Goal: Transaction & Acquisition: Purchase product/service

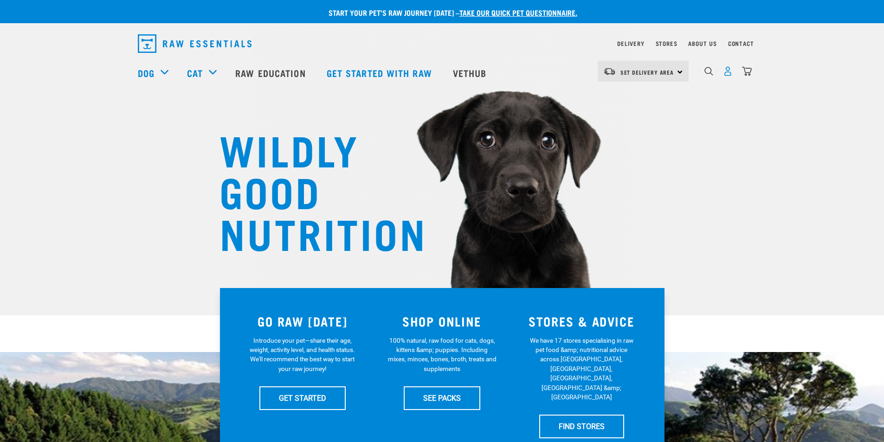
click at [727, 72] on img "dropdown navigation" at bounding box center [728, 71] width 10 height 10
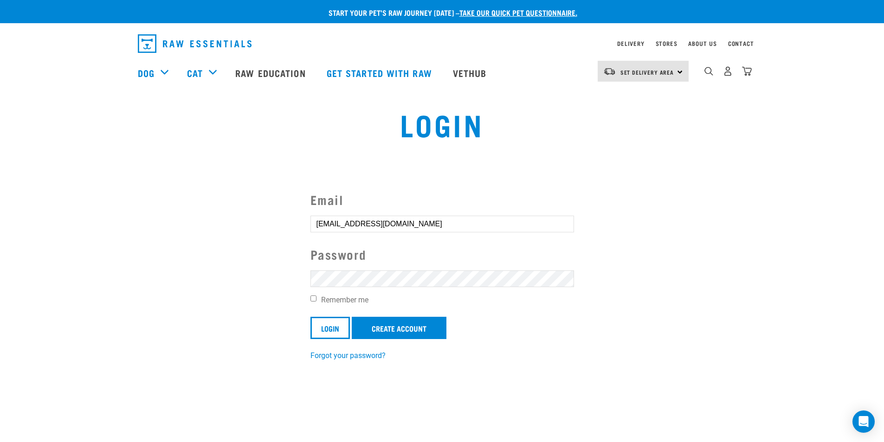
click at [313, 298] on input "Remember me" at bounding box center [313, 299] width 6 height 6
checkbox input "true"
click at [324, 326] on input "Login" at bounding box center [329, 328] width 39 height 22
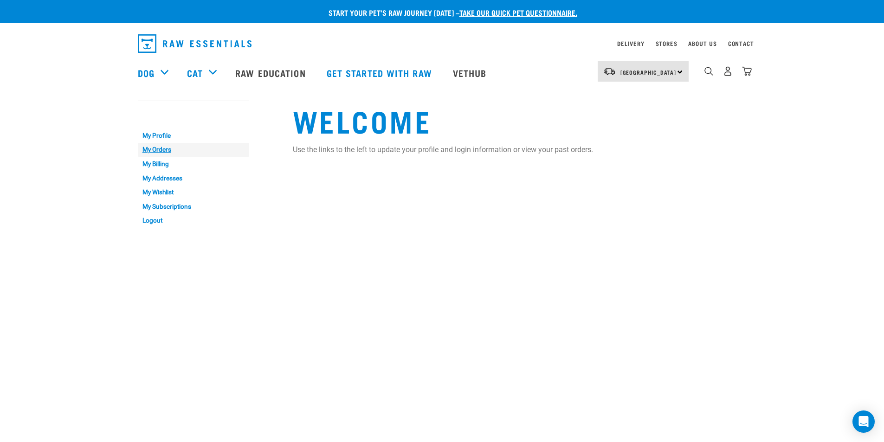
click at [161, 153] on link "My Orders" at bounding box center [193, 150] width 111 height 14
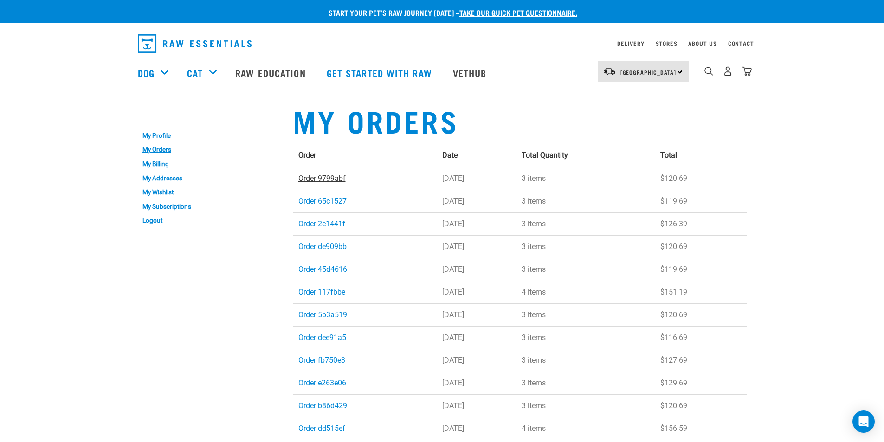
click at [315, 179] on link "Order 9799abf" at bounding box center [321, 178] width 47 height 9
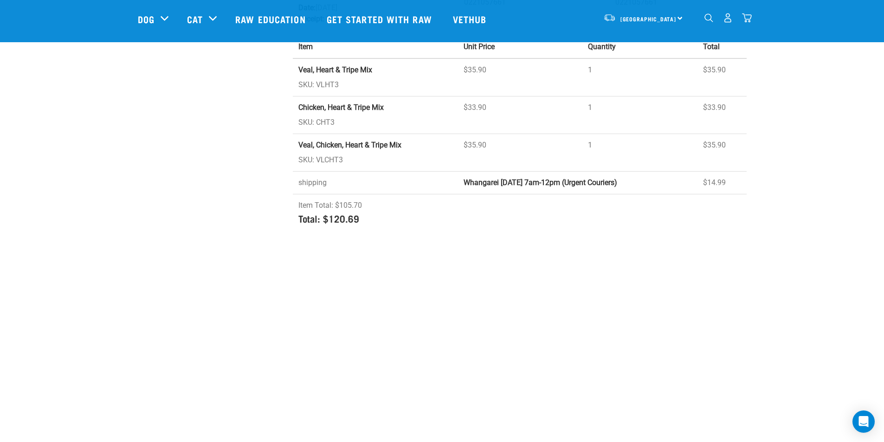
scroll to position [93, 0]
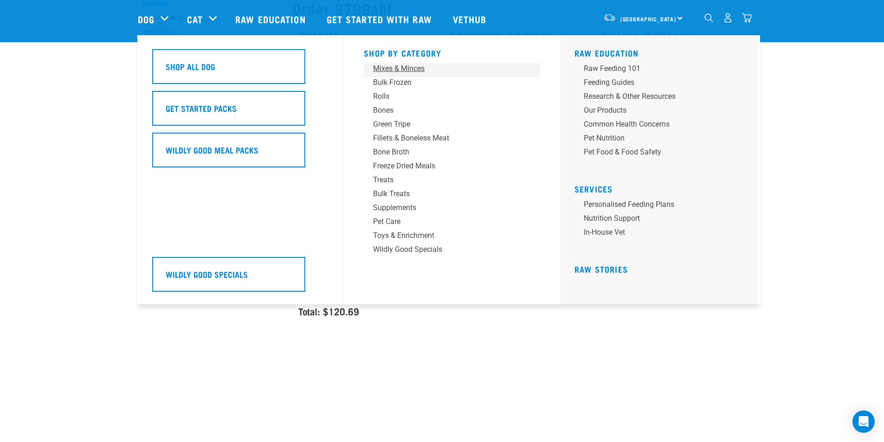
click at [386, 68] on div "Mixes & Minces" at bounding box center [445, 68] width 145 height 11
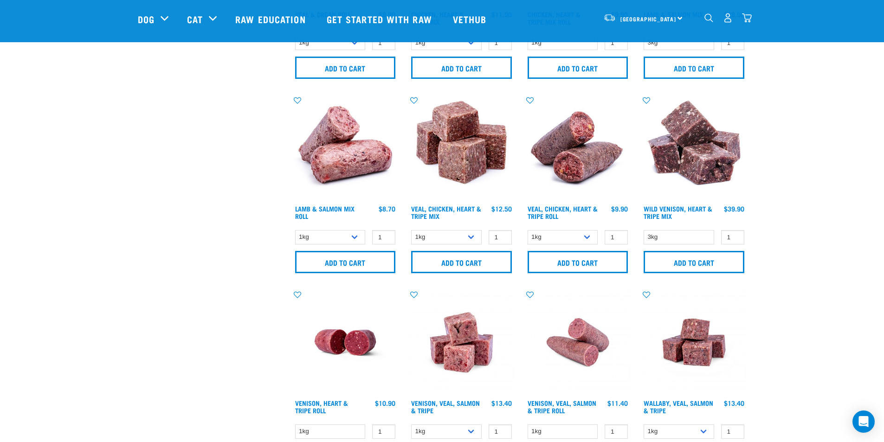
scroll to position [742, 0]
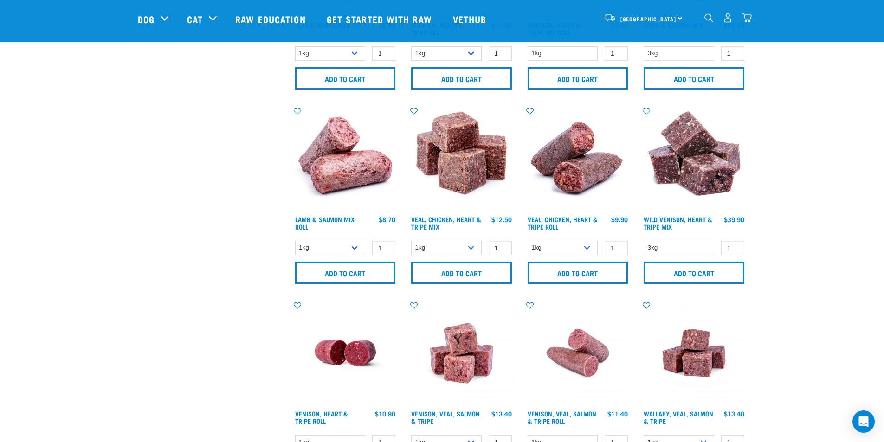
click at [725, 22] on img "dropdown navigation" at bounding box center [728, 18] width 10 height 10
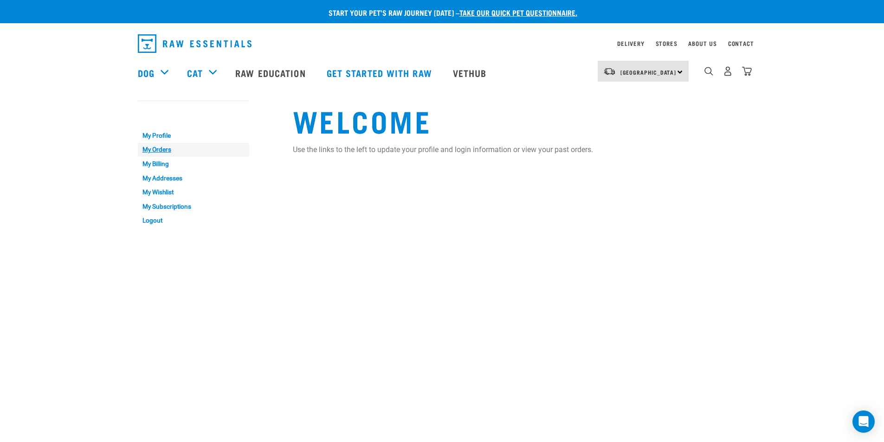
click at [162, 148] on link "My Orders" at bounding box center [193, 150] width 111 height 14
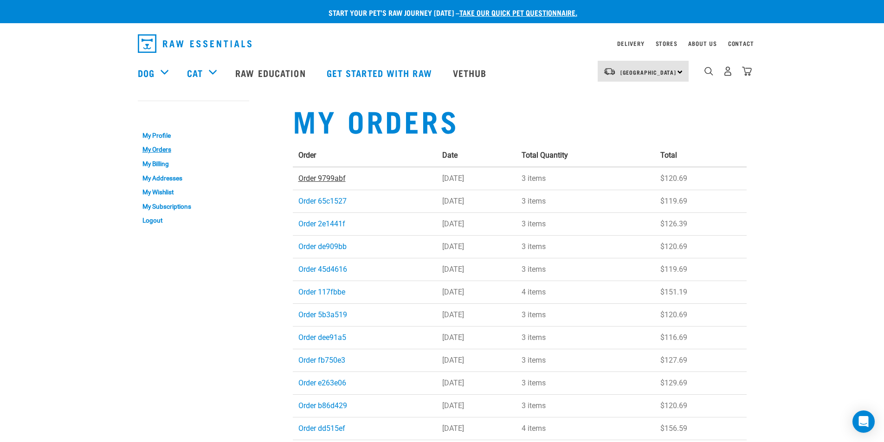
click at [314, 180] on link "Order 9799abf" at bounding box center [321, 178] width 47 height 9
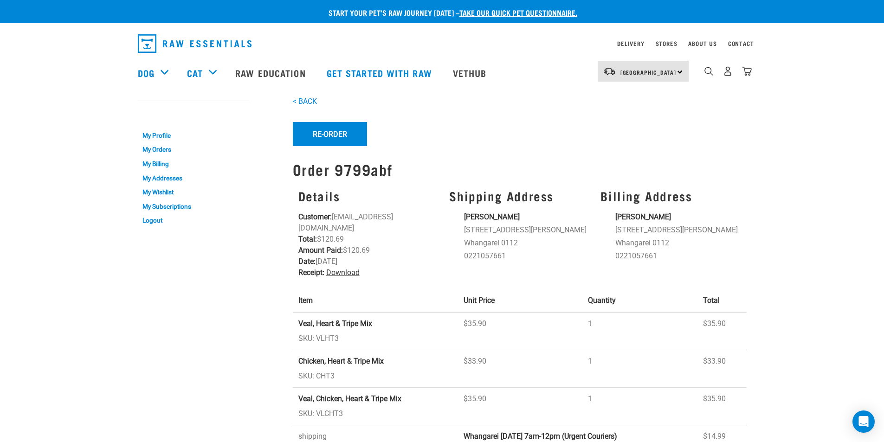
click at [343, 268] on link "Download" at bounding box center [342, 272] width 33 height 9
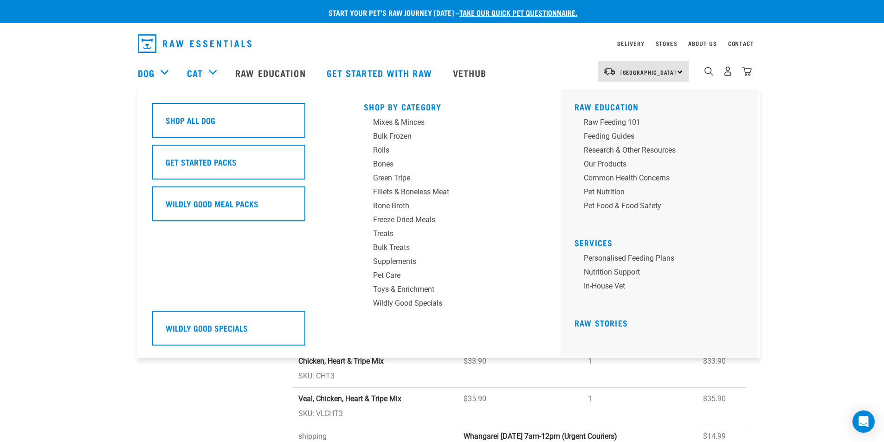
click at [155, 72] on div "Dog" at bounding box center [158, 72] width 40 height 37
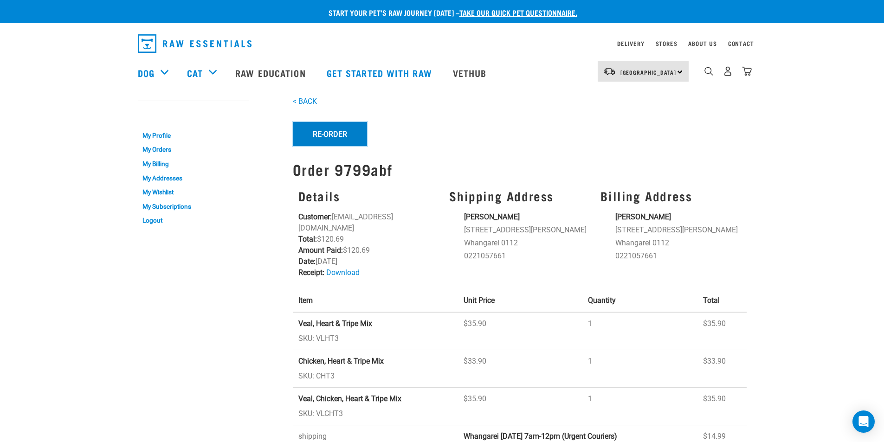
click at [340, 131] on button "Re-Order" at bounding box center [330, 134] width 74 height 24
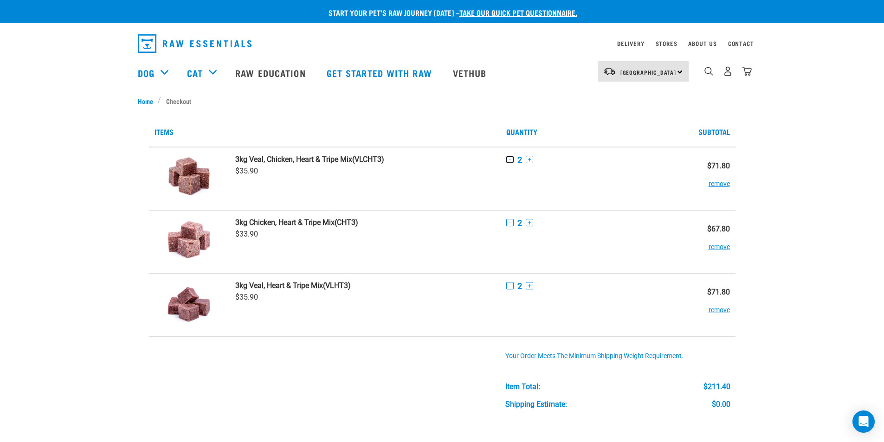
click at [512, 160] on button "-" at bounding box center [509, 159] width 7 height 7
drag, startPoint x: 510, startPoint y: 223, endPoint x: 512, endPoint y: 228, distance: 4.8
click at [511, 224] on button "-" at bounding box center [509, 222] width 7 height 7
click at [509, 289] on button "-" at bounding box center [509, 285] width 7 height 7
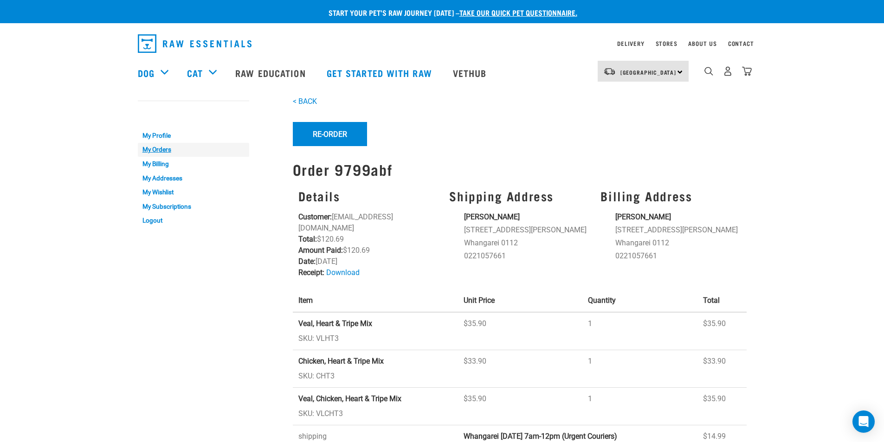
click at [148, 152] on link "My Orders" at bounding box center [193, 150] width 111 height 14
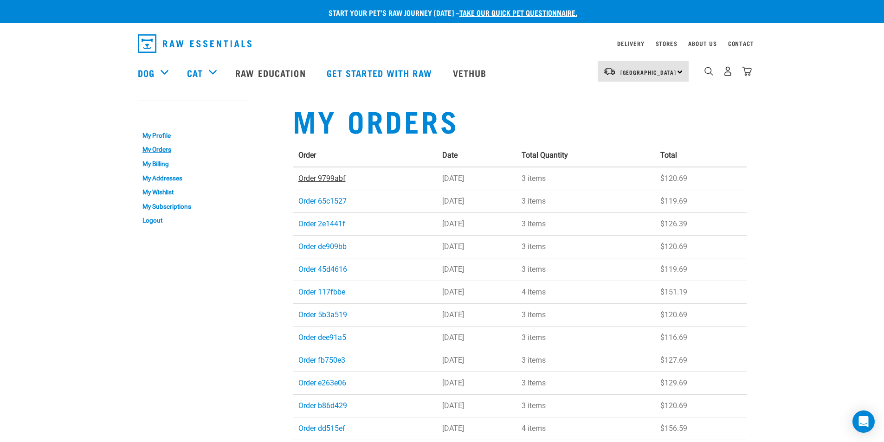
click at [312, 182] on link "Order 9799abf" at bounding box center [321, 178] width 47 height 9
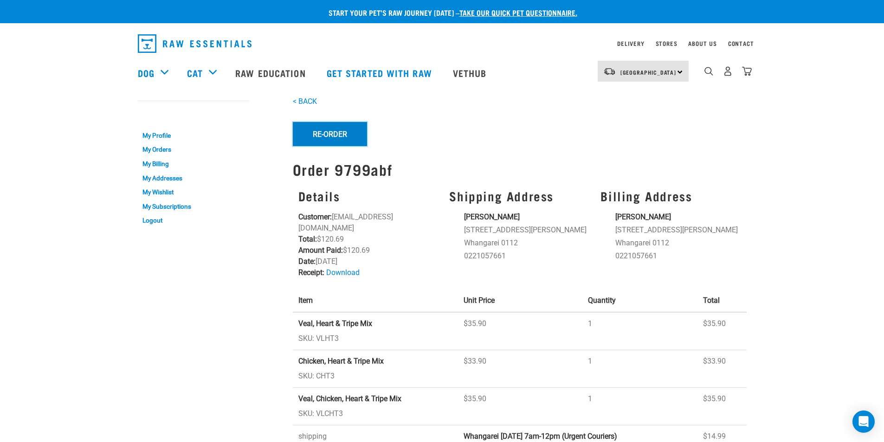
click at [325, 135] on button "Re-Order" at bounding box center [330, 134] width 74 height 24
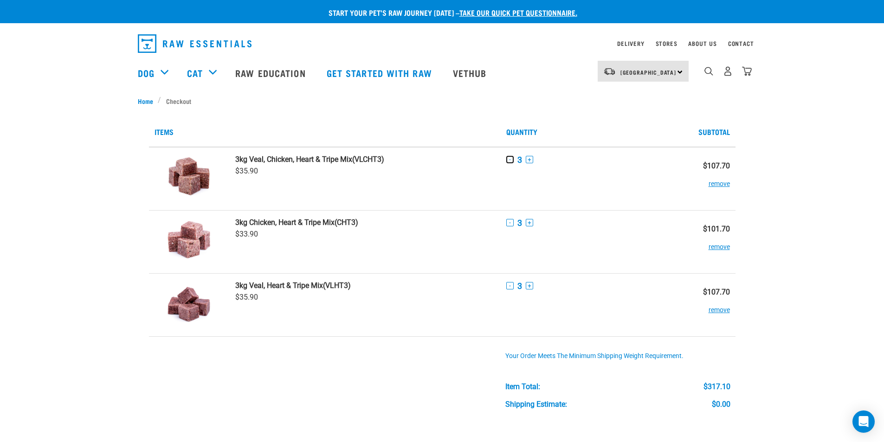
click at [511, 158] on button "-" at bounding box center [509, 159] width 7 height 7
click at [509, 161] on button "-" at bounding box center [509, 159] width 7 height 7
click at [509, 221] on button "-" at bounding box center [509, 222] width 7 height 7
click at [508, 284] on button "-" at bounding box center [509, 285] width 7 height 7
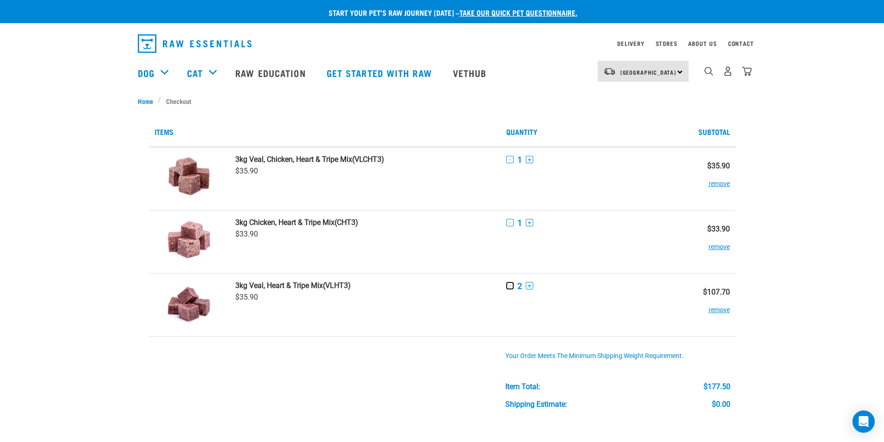
click at [508, 284] on button "-" at bounding box center [509, 285] width 7 height 7
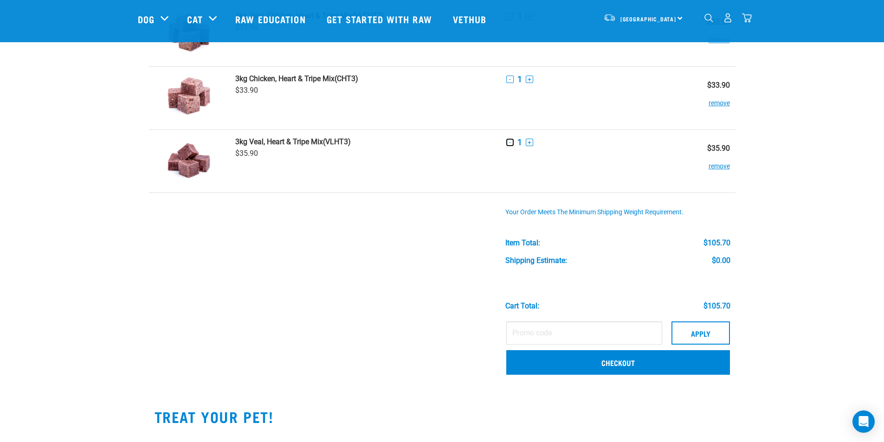
scroll to position [93, 0]
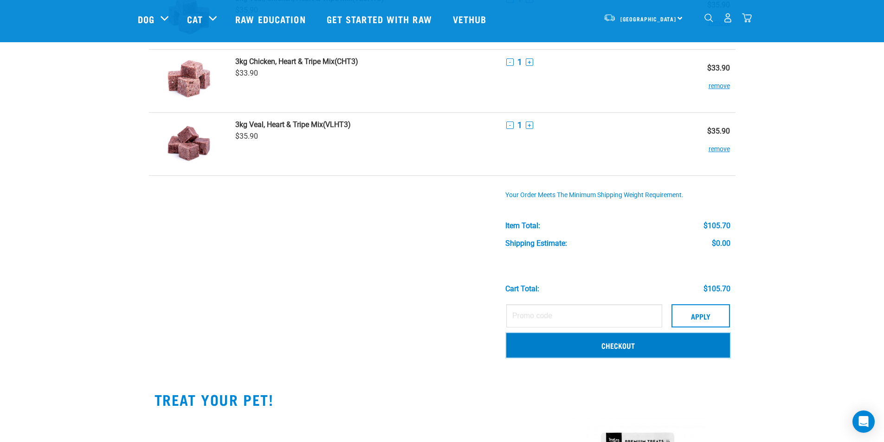
click at [629, 345] on link "Checkout" at bounding box center [618, 345] width 224 height 24
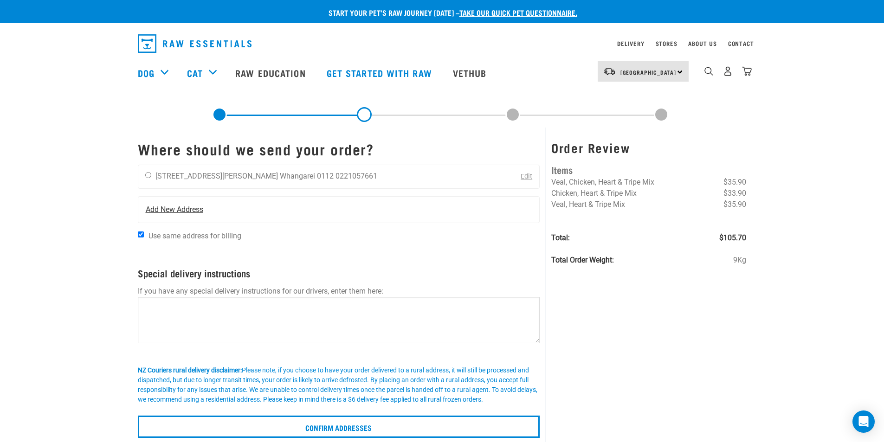
click at [209, 212] on div "Add New Address" at bounding box center [338, 210] width 401 height 26
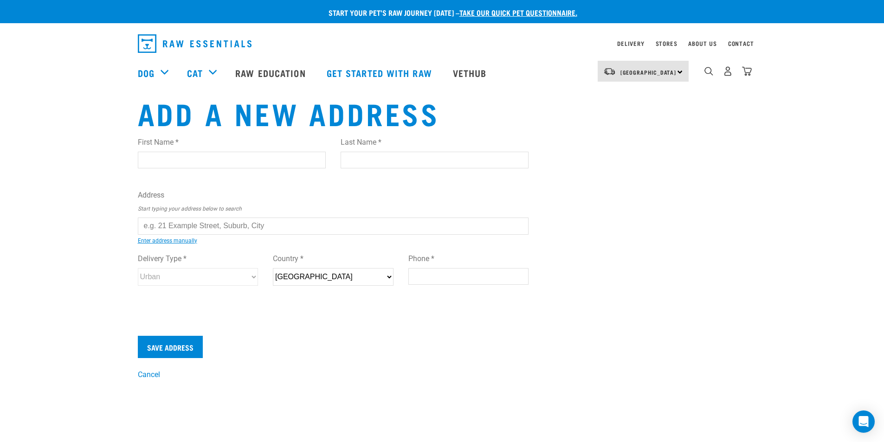
click at [165, 159] on input "First Name *" at bounding box center [232, 160] width 188 height 17
type input "[PERSON_NAME]"
type input "Branfield"
click at [154, 226] on input "text" at bounding box center [333, 226] width 391 height 17
click at [182, 245] on div "First Name * Wayne Last Name * Branfield Address Start typing your address belo…" at bounding box center [333, 219] width 391 height 181
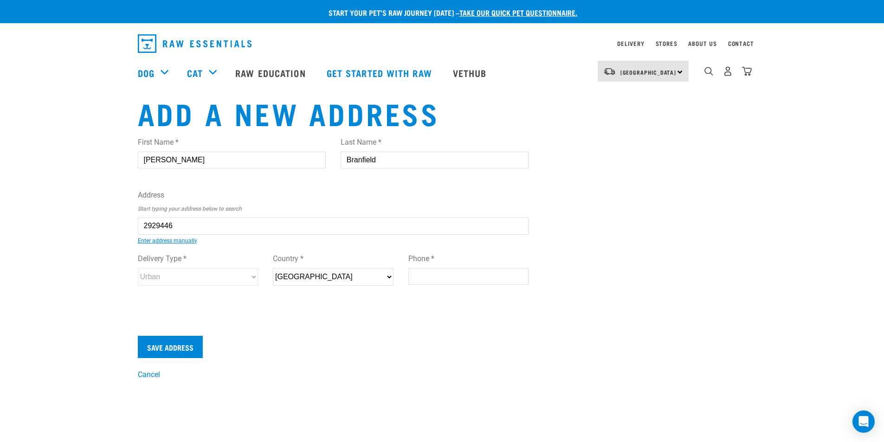
type input "4 Barge Lane, Maunu, Whangarei 0110"
type input "[STREET_ADDRESS]"
type input "Maunu"
type input "Northland"
select select "NTL"
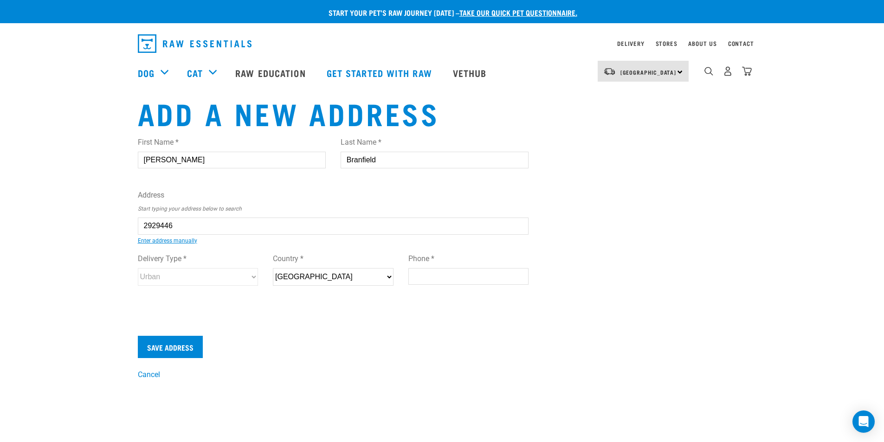
type input "0110"
select select "Urban"
type input "4 Barge Lane, Maunu, Whangarei 0110"
click at [415, 273] on input "Phone *" at bounding box center [468, 276] width 121 height 17
type input "0221057661"
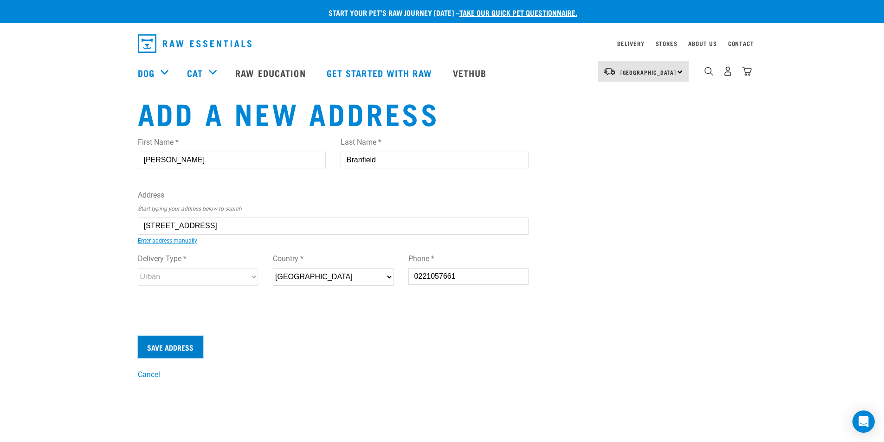
click at [180, 349] on input "Save Address" at bounding box center [170, 347] width 65 height 22
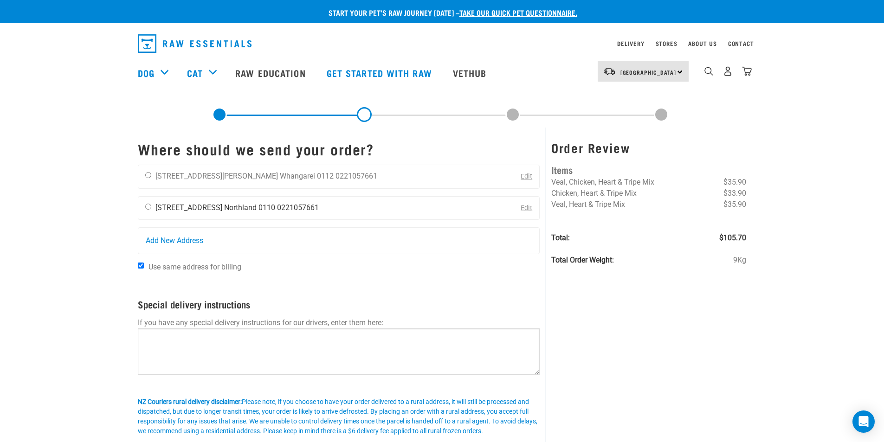
click at [147, 208] on input "radio" at bounding box center [148, 207] width 6 height 6
radio input "true"
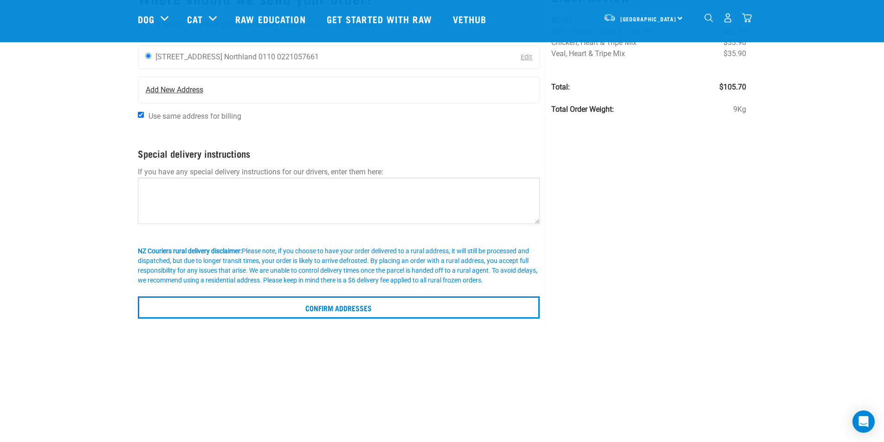
scroll to position [93, 0]
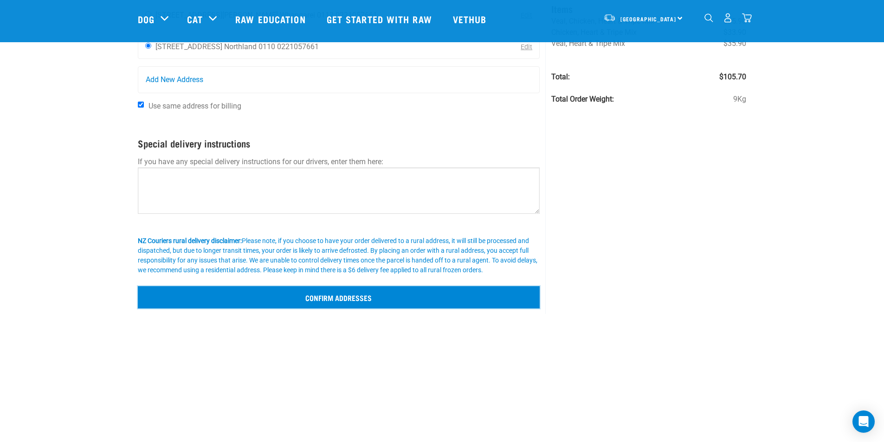
click at [324, 295] on input "Confirm addresses" at bounding box center [339, 297] width 402 height 22
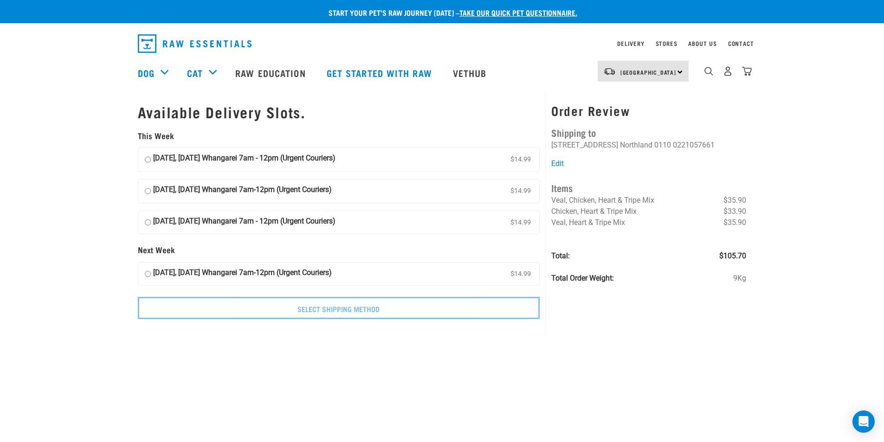
click at [148, 273] on input "16 September, Tuesday Whangarei 7am-12pm (Urgent Couriers) $14.99" at bounding box center [148, 274] width 6 height 14
radio input "true"
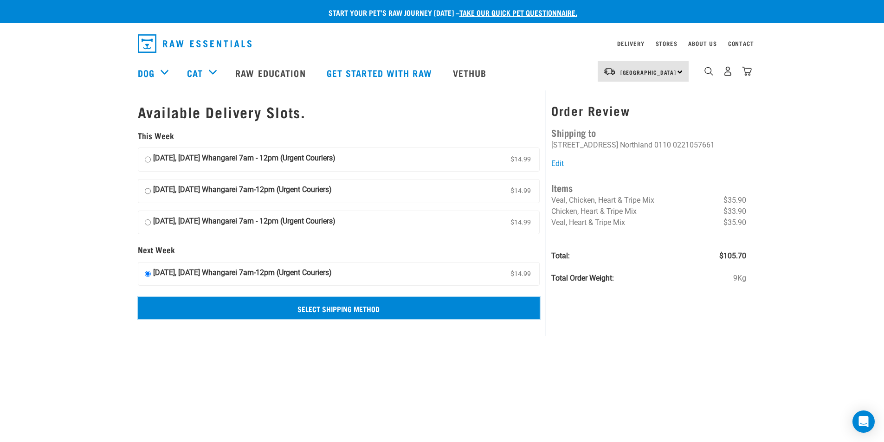
click at [333, 308] on input "Select Shipping Method" at bounding box center [339, 308] width 402 height 22
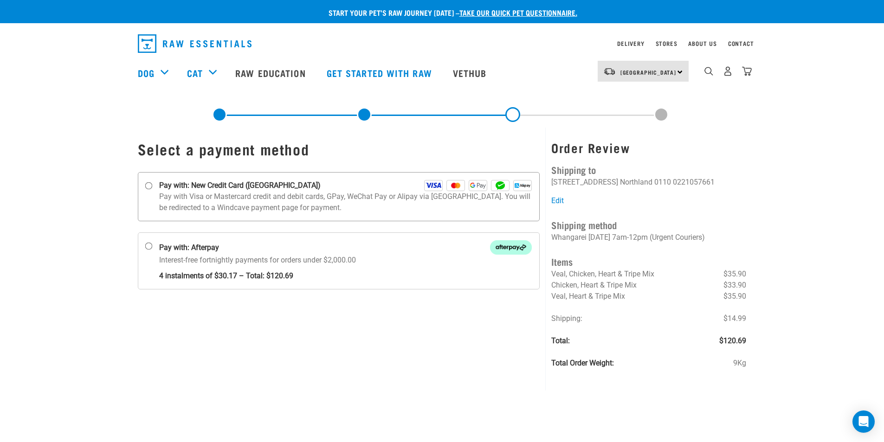
click at [150, 186] on input "Pay with: New Credit Card ([GEOGRAPHIC_DATA])" at bounding box center [148, 185] width 7 height 7
radio input "true"
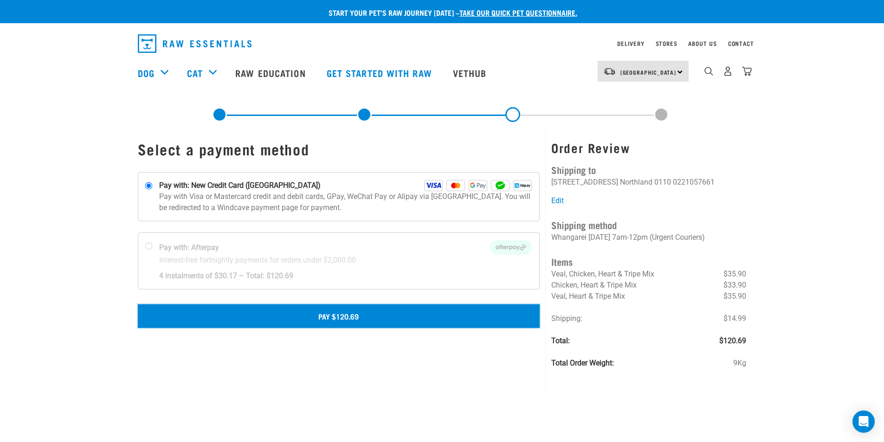
click at [342, 313] on button "Pay $120.69" at bounding box center [339, 315] width 402 height 23
